Goal: Complete application form

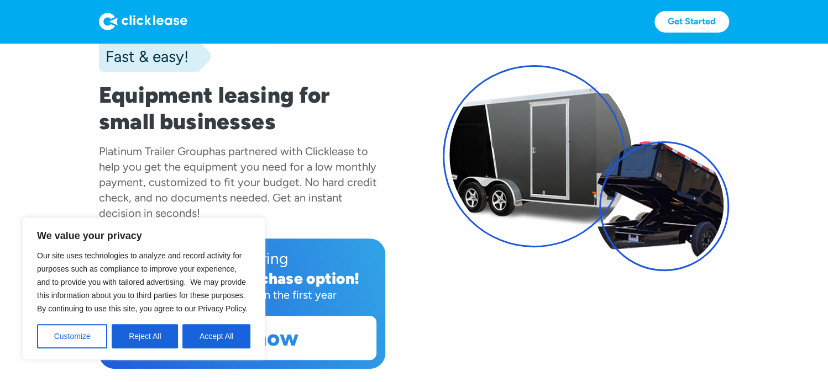
scroll to position [166, 0]
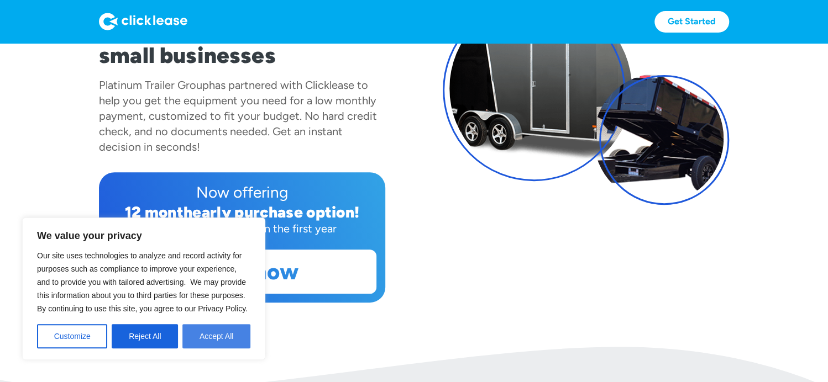
click at [206, 339] on button "Accept All" at bounding box center [216, 336] width 68 height 24
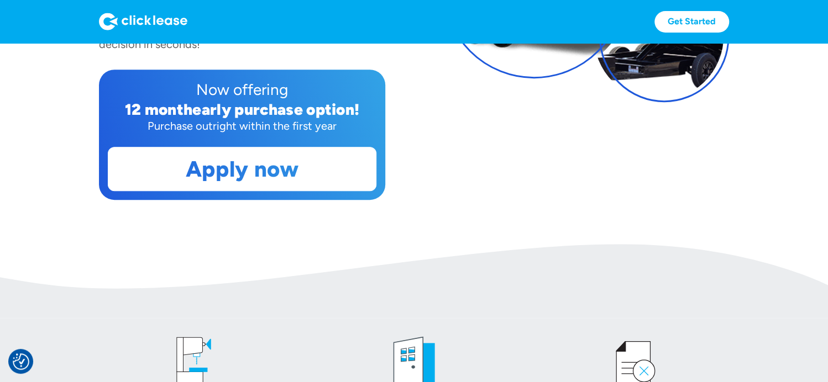
scroll to position [221, 0]
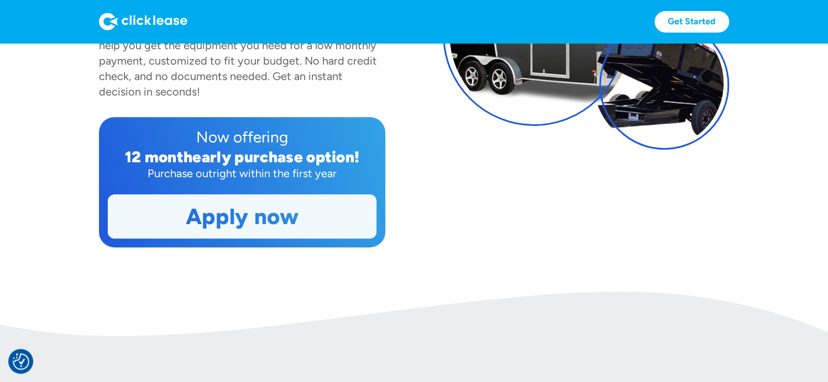
click at [229, 213] on link "Apply now" at bounding box center [241, 216] width 267 height 43
